Goal: Information Seeking & Learning: Learn about a topic

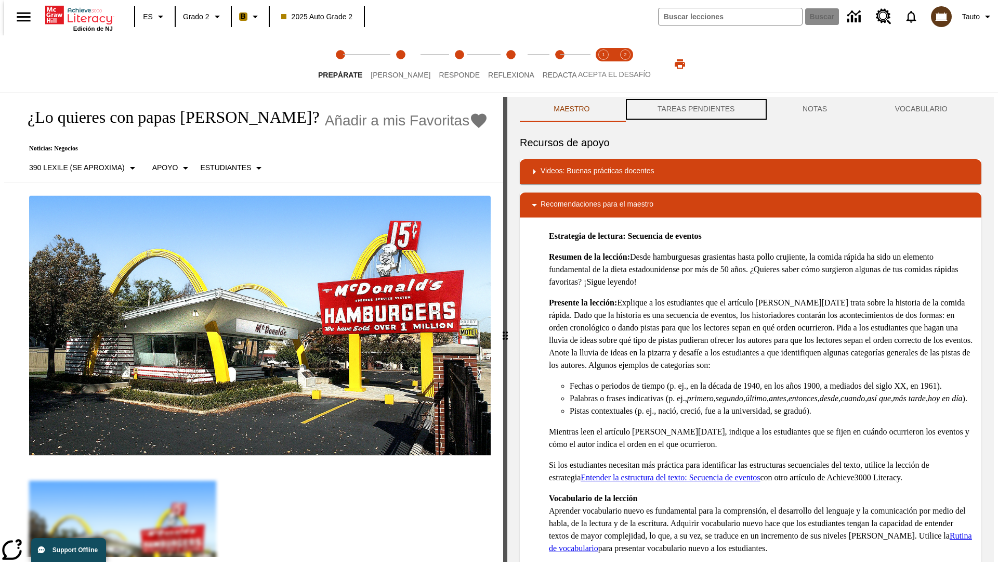
click at [695, 109] on button "TAREAS PENDIENTES" at bounding box center [696, 109] width 145 height 25
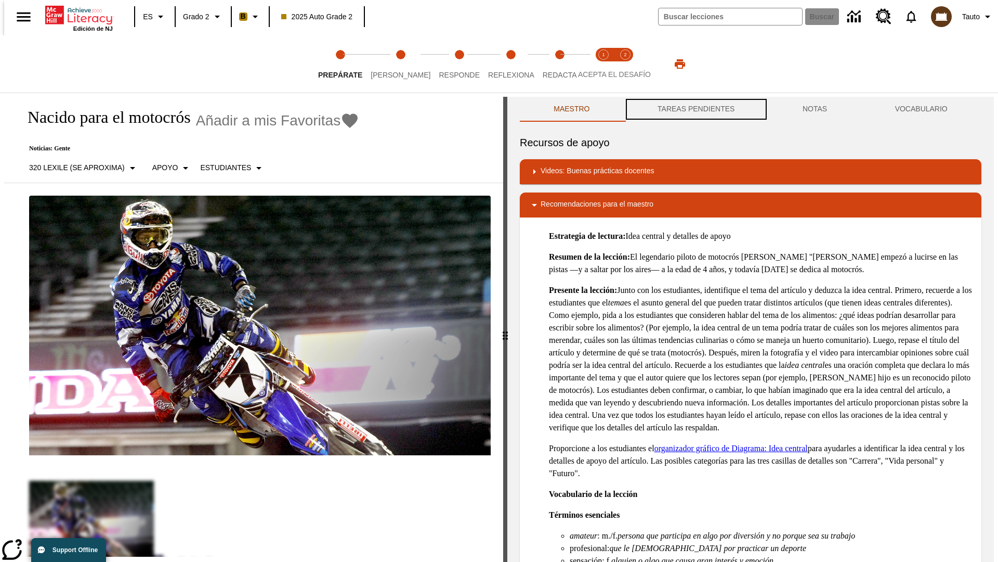
click at [695, 109] on button "TAREAS PENDIENTES" at bounding box center [696, 109] width 145 height 25
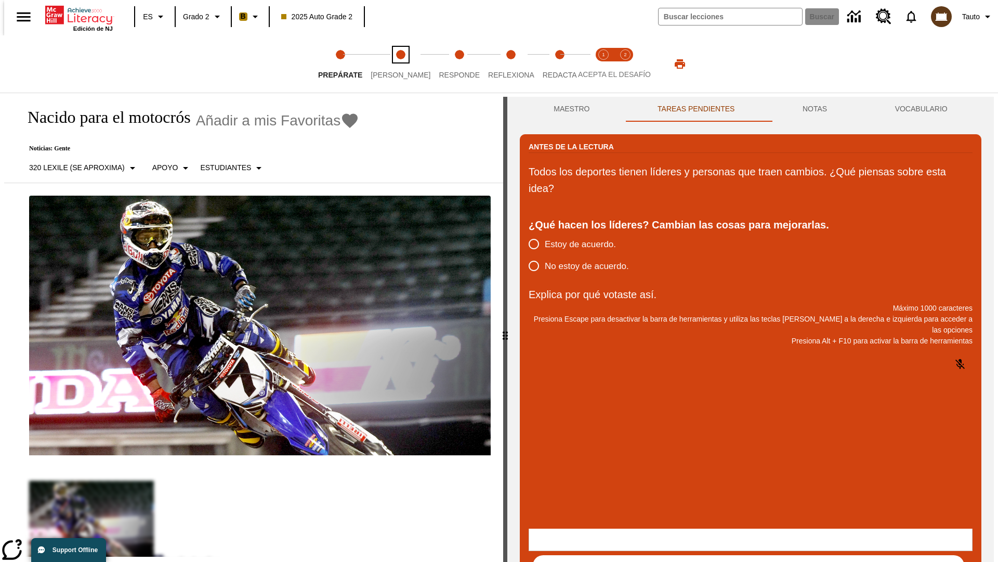
click at [392, 64] on span "Lee" at bounding box center [401, 70] width 60 height 19
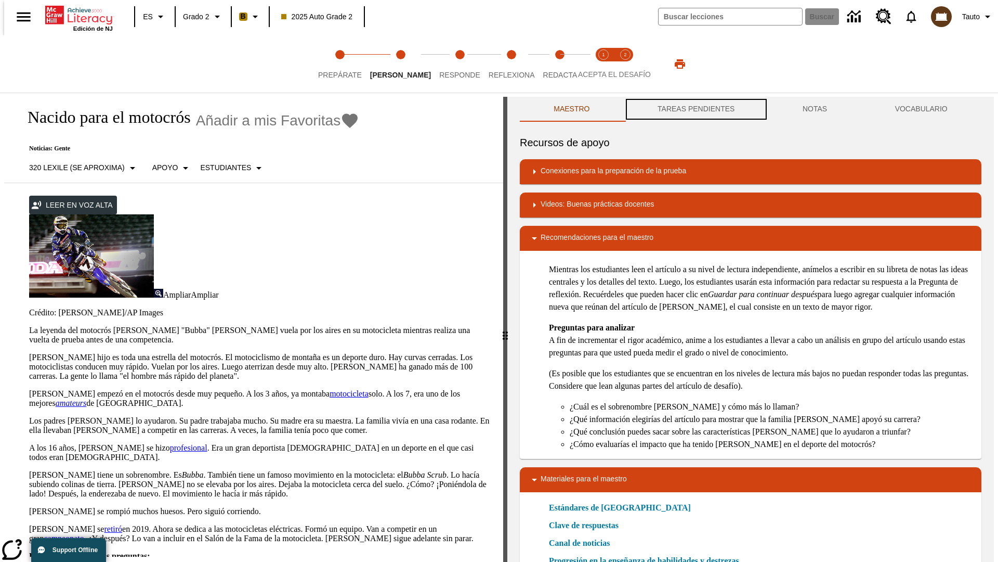
scroll to position [1, 0]
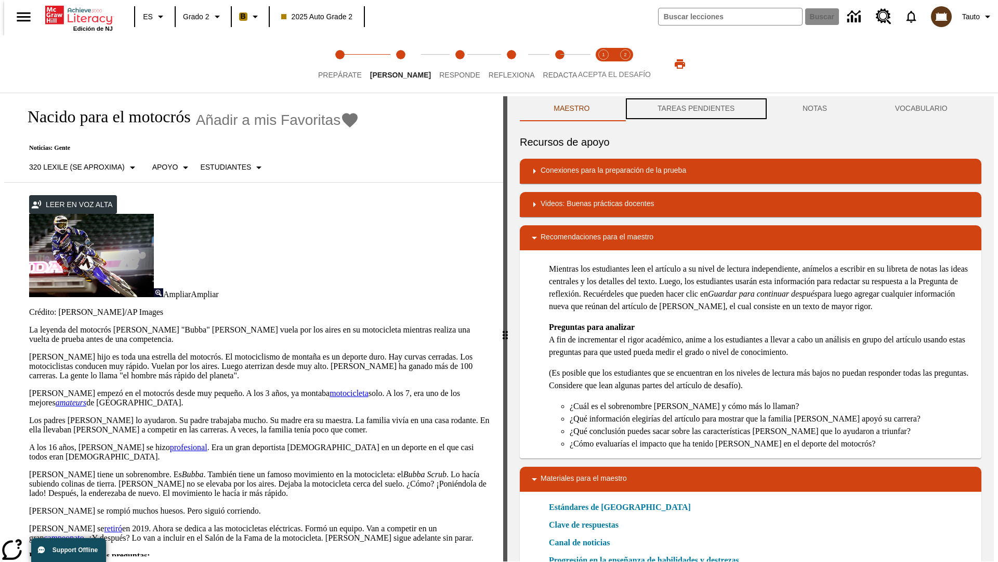
click at [695, 109] on button "TAREAS PENDIENTES" at bounding box center [696, 108] width 145 height 25
